Goal: Find specific page/section: Find specific page/section

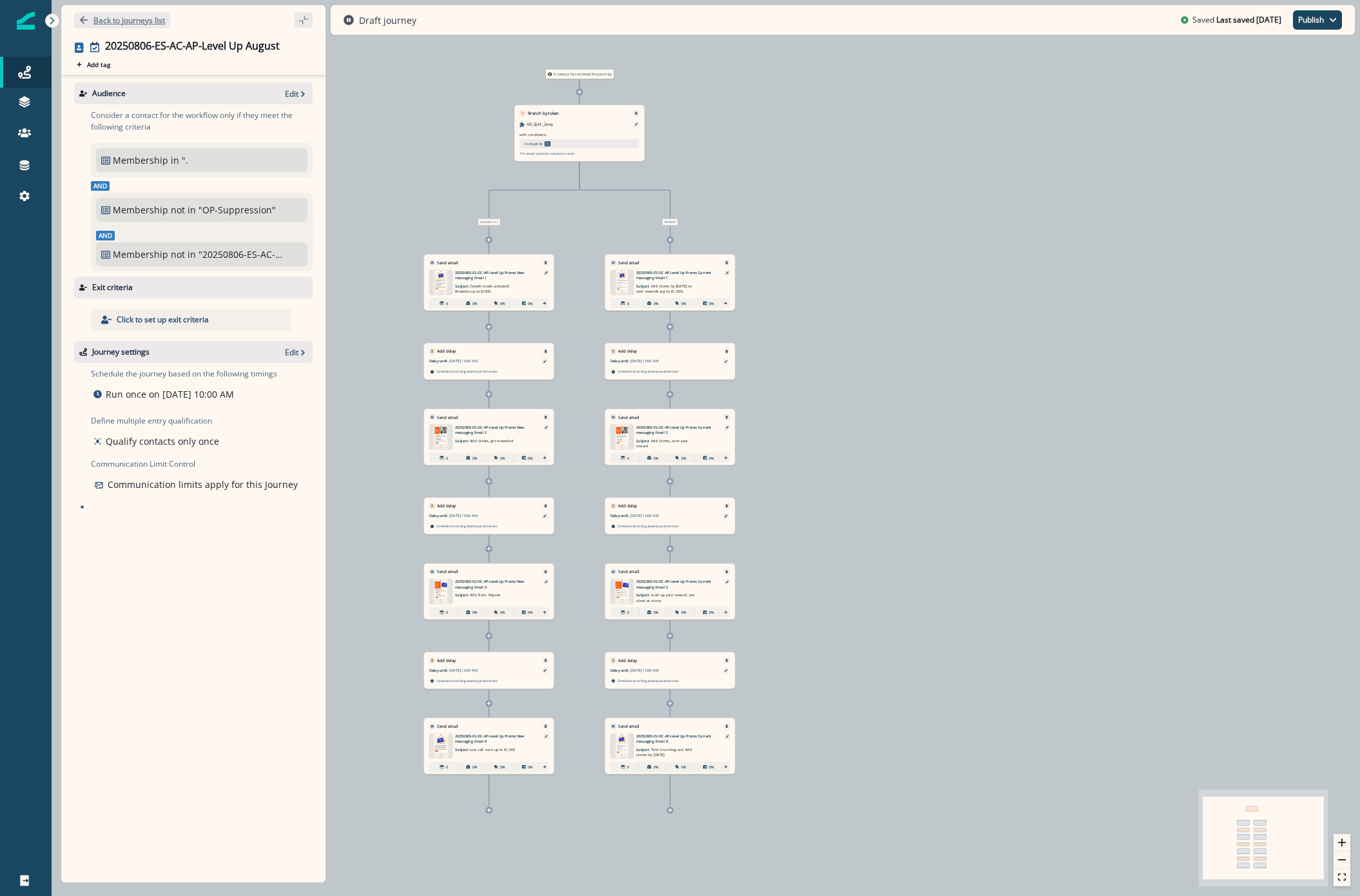
click at [159, 21] on p "Back to journeys list" at bounding box center [129, 20] width 71 height 11
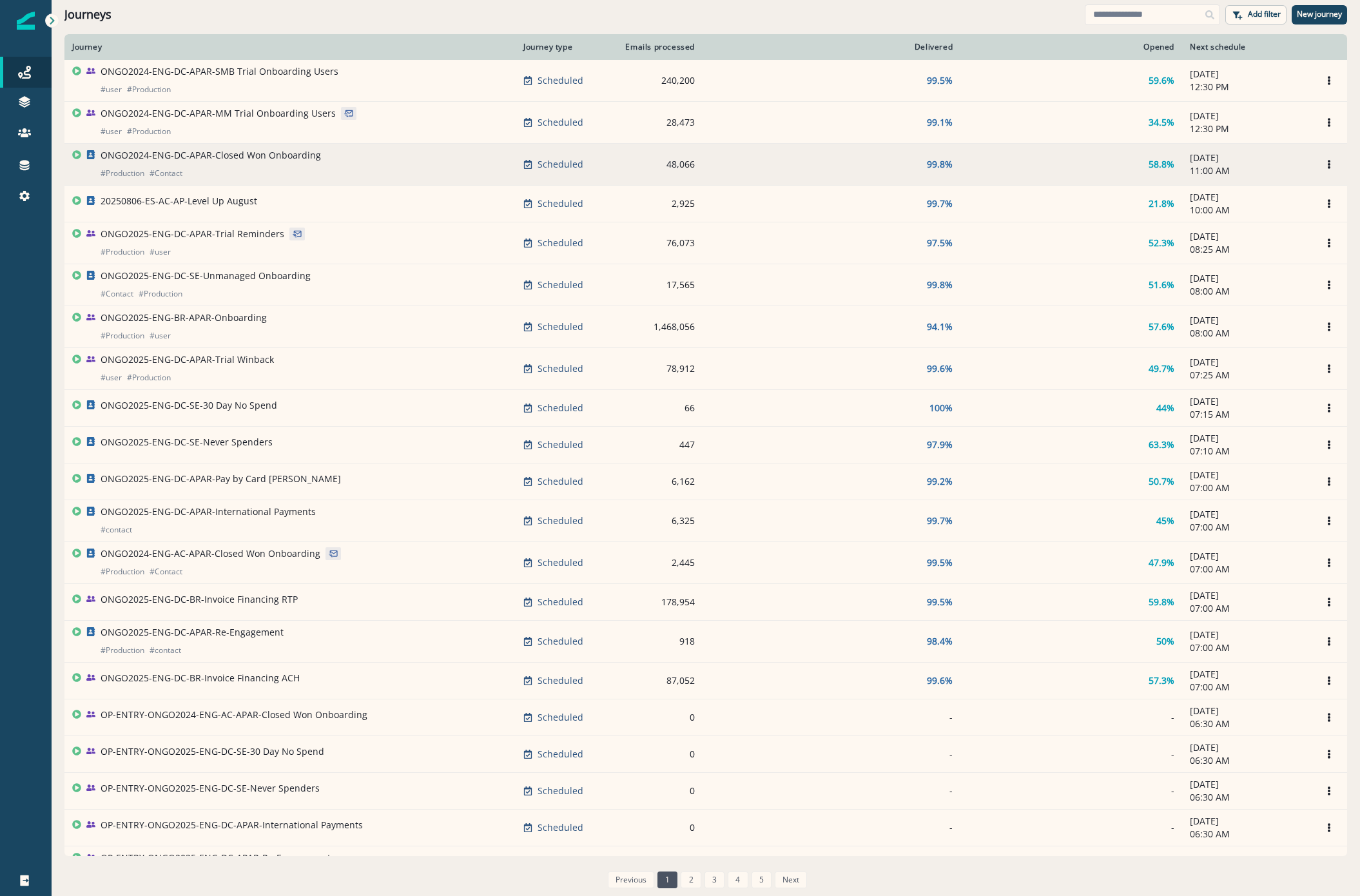
click at [220, 166] on div "ONGO2024-ENG-DC-APAR-Closed Won Onboarding # Production # Contact" at bounding box center [210, 164] width 220 height 31
